Goal: Task Accomplishment & Management: Manage account settings

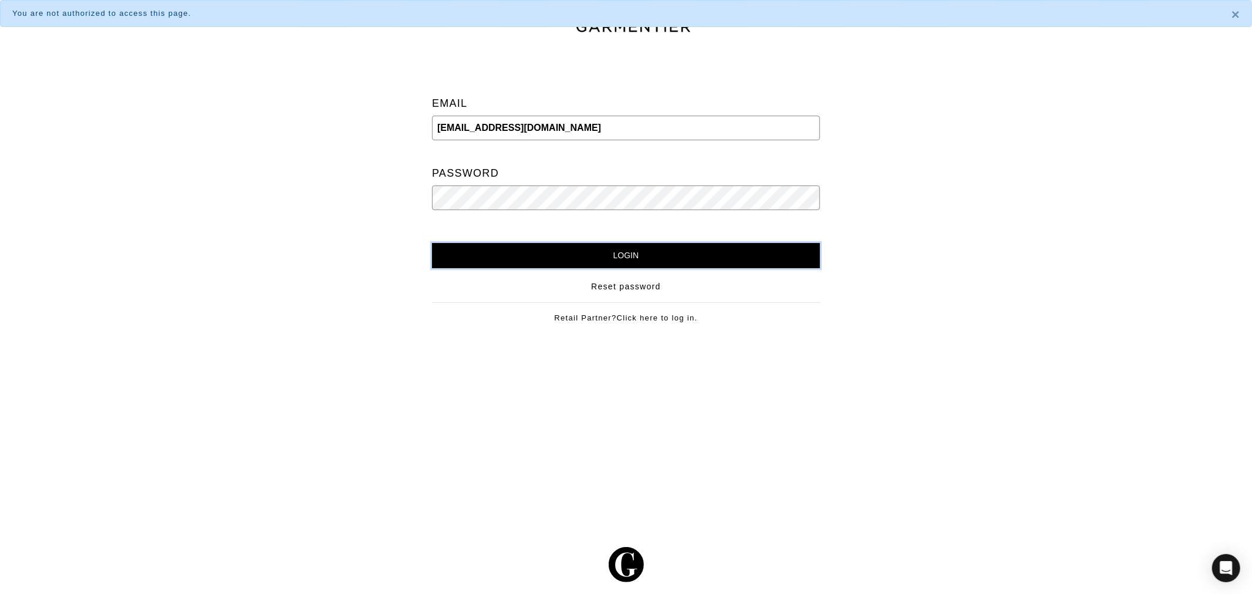
click at [677, 259] on input "Login" at bounding box center [626, 255] width 388 height 25
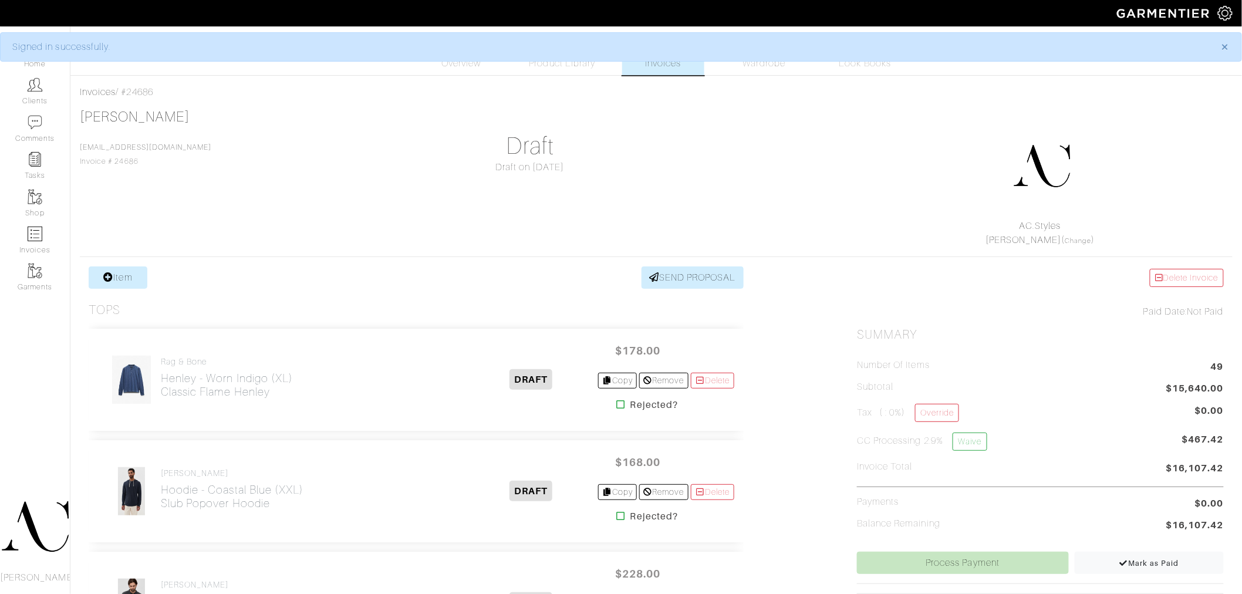
click at [784, 206] on div "Rob Foley Rfoley@vegasgoldenknights.com Invoice # 24686 Draft Draft on 09/25/25…" at bounding box center [656, 178] width 1153 height 139
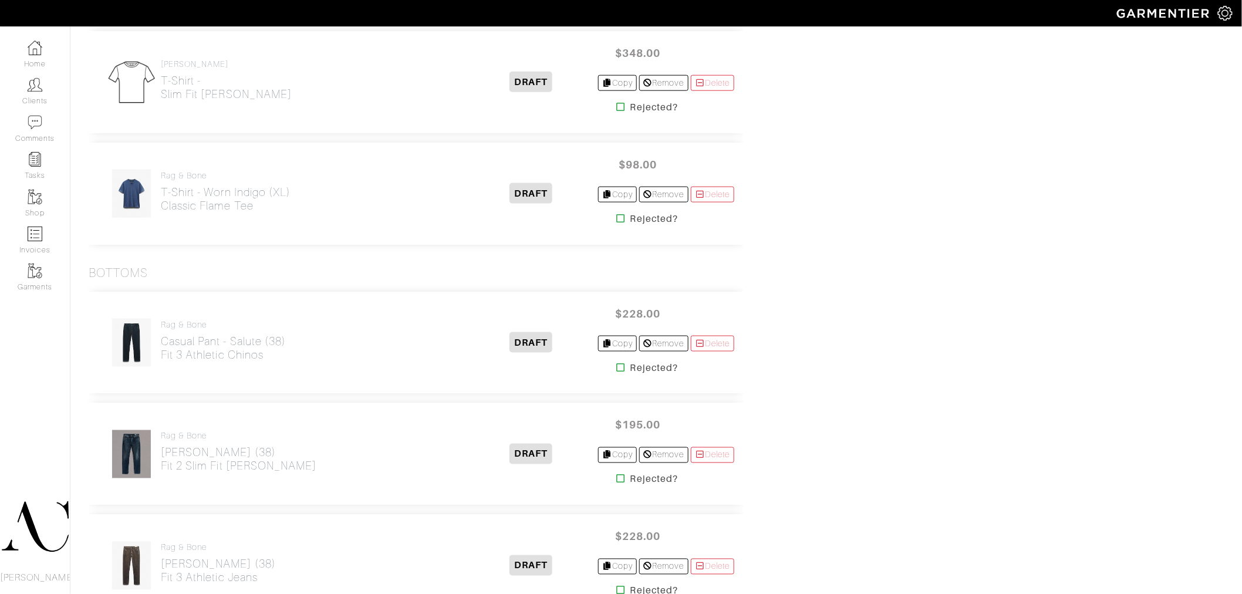
scroll to position [2475, 0]
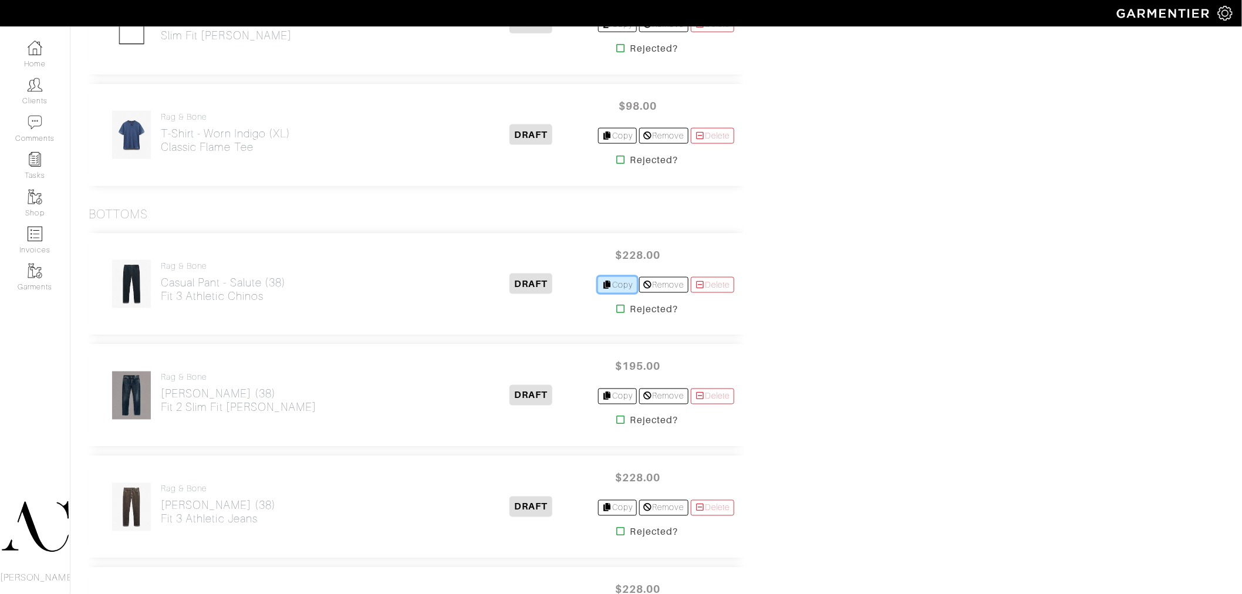
click at [614, 284] on link "Copy" at bounding box center [617, 285] width 39 height 16
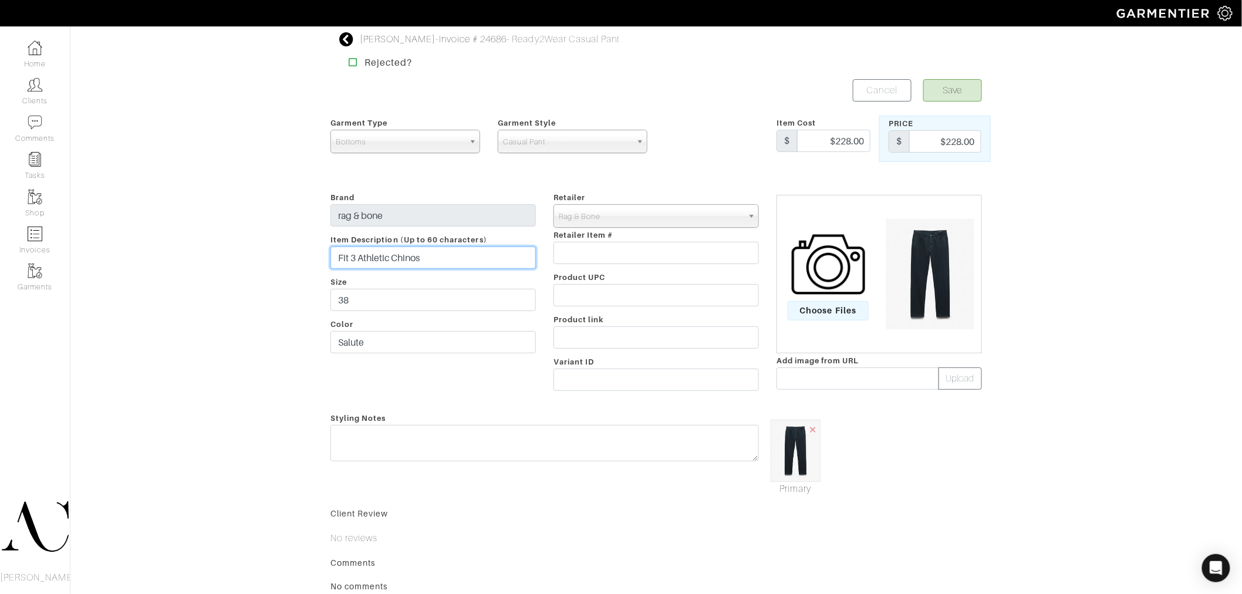
click at [405, 256] on input "Fit 3 Athletic Chinos" at bounding box center [432, 257] width 205 height 22
click at [410, 343] on input "Salute" at bounding box center [432, 342] width 205 height 22
paste input "text"
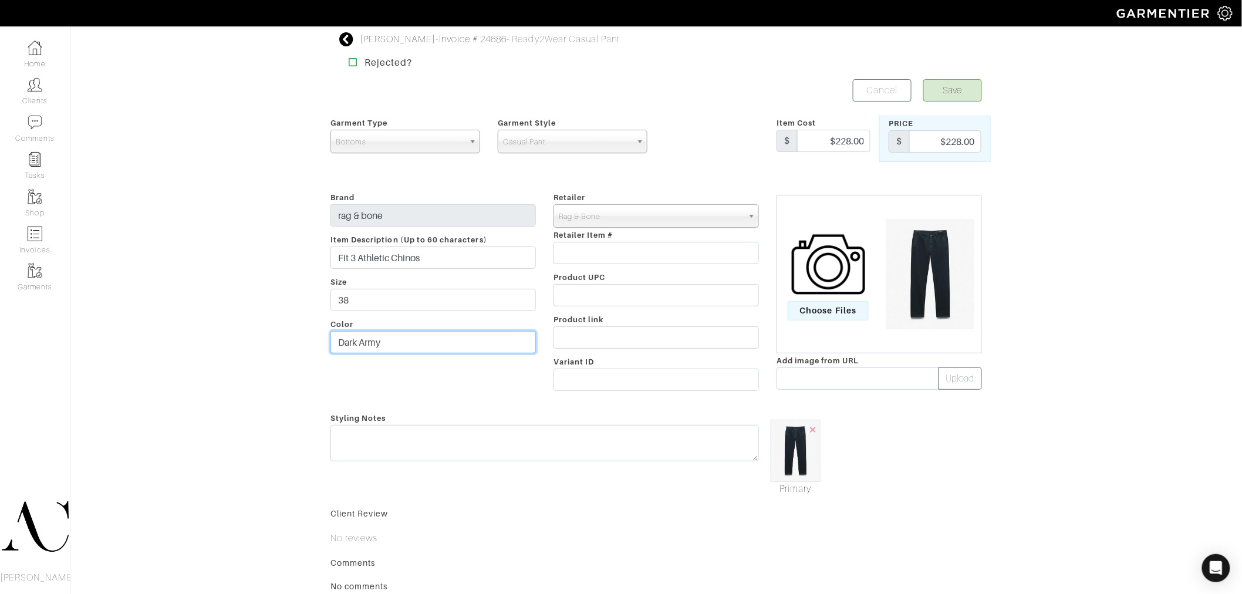
type input "Dark Army"
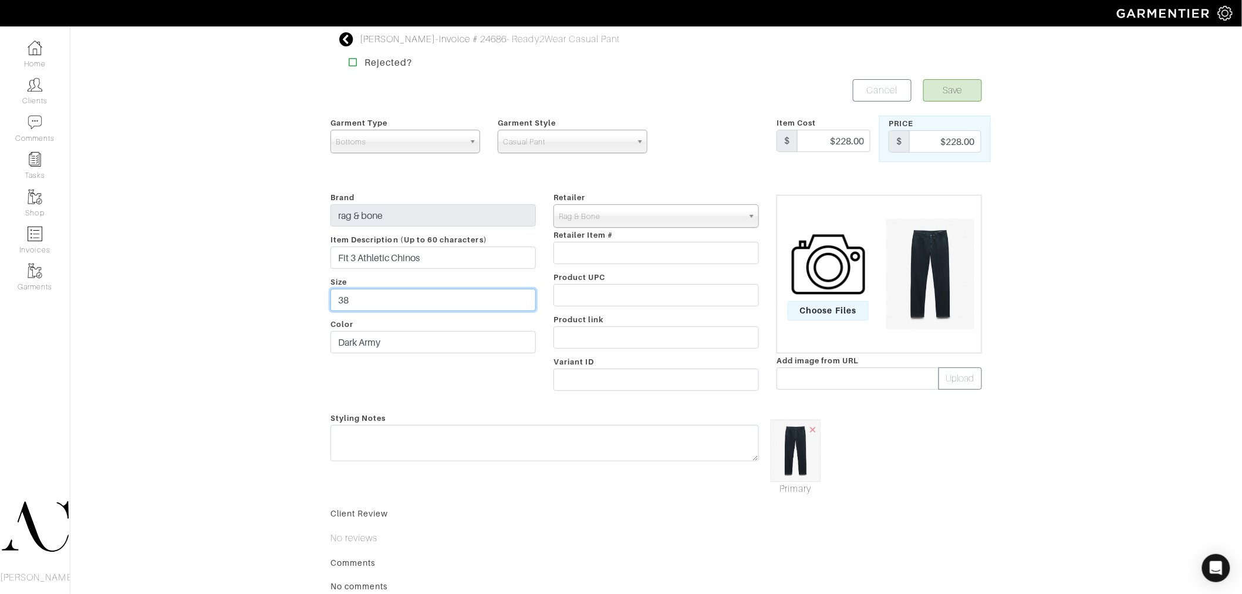
click at [379, 310] on input "38" at bounding box center [432, 300] width 205 height 22
click at [810, 431] on span "×" at bounding box center [812, 429] width 9 height 16
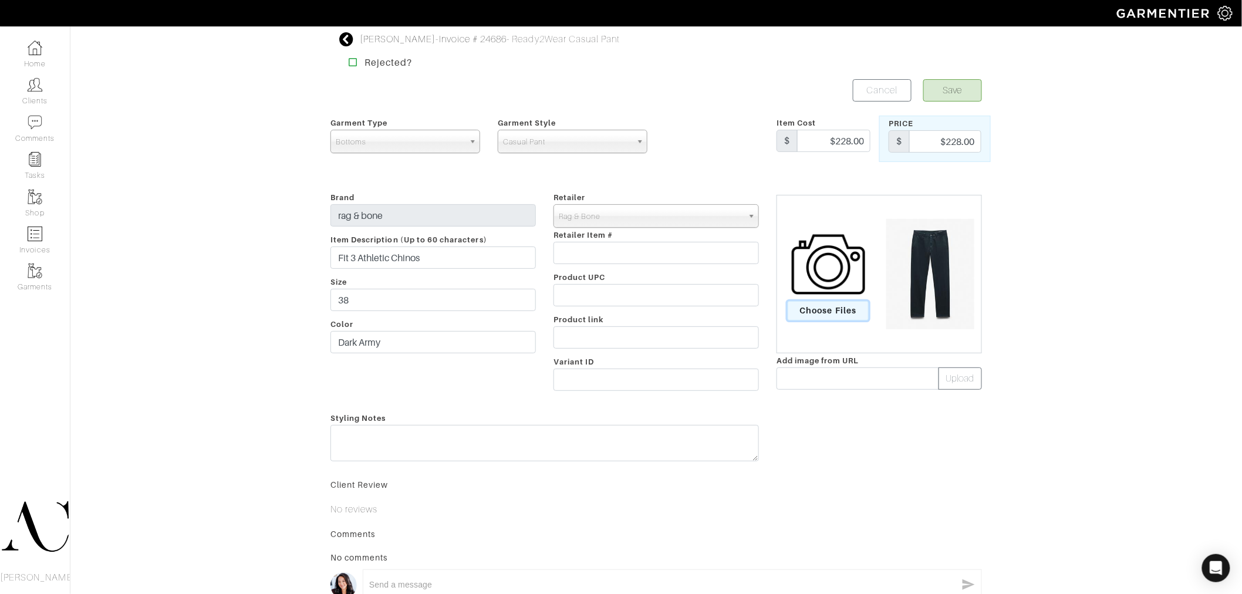
click at [836, 306] on span "Choose Files" at bounding box center [829, 310] width 82 height 19
click at [0, 0] on input "Choose Files" at bounding box center [0, 0] width 0 height 0
click at [955, 93] on button "Save" at bounding box center [952, 90] width 59 height 22
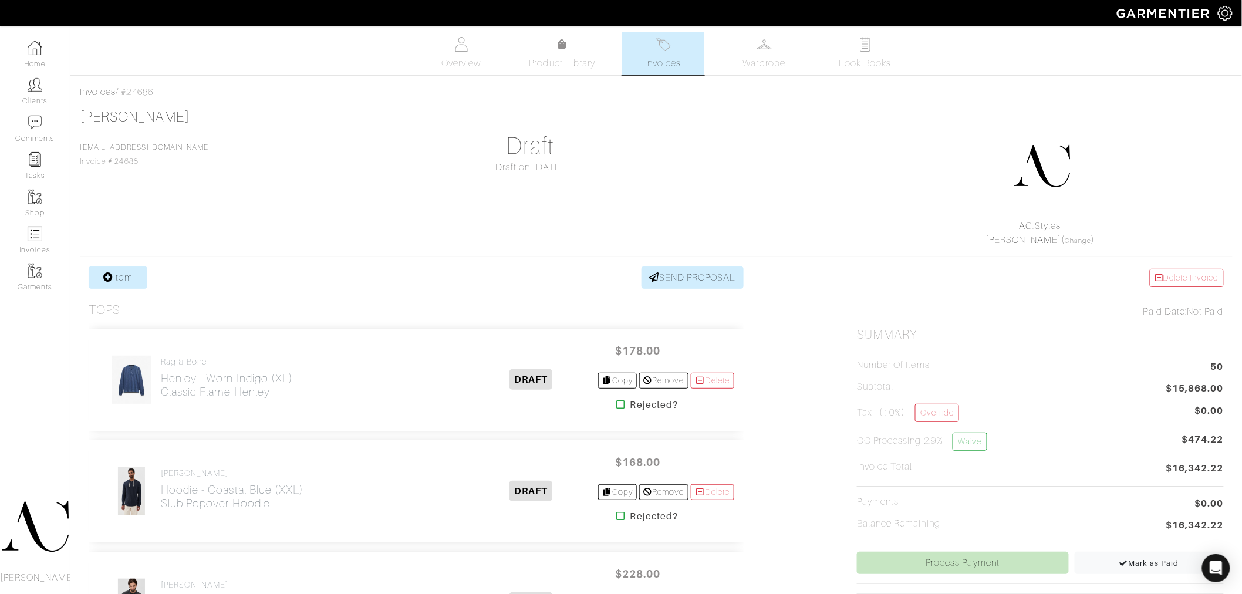
scroll to position [2573, 0]
